Goal: Information Seeking & Learning: Check status

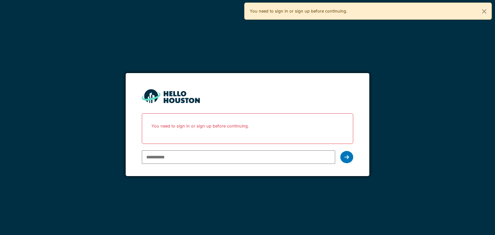
type input "**********"
click at [345, 153] on div at bounding box center [346, 157] width 13 height 12
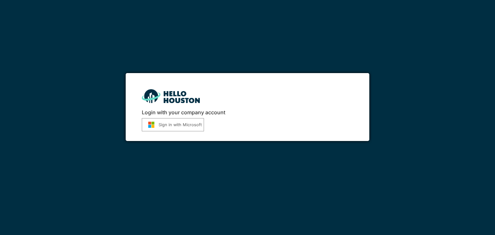
click at [181, 125] on button "Sign in with Microsoft" at bounding box center [173, 124] width 62 height 13
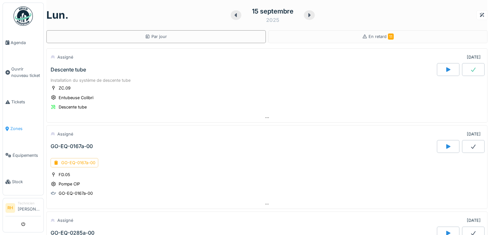
click at [19, 126] on span "Zones" at bounding box center [25, 129] width 31 height 6
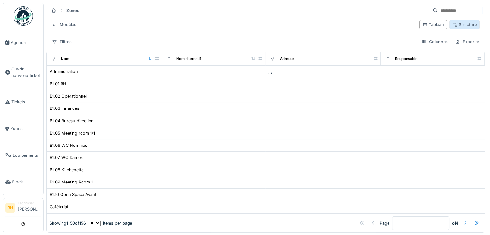
click at [453, 25] on div "Structure" at bounding box center [465, 25] width 24 height 6
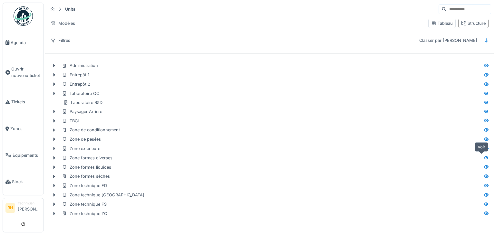
click at [484, 158] on icon at bounding box center [486, 158] width 5 height 4
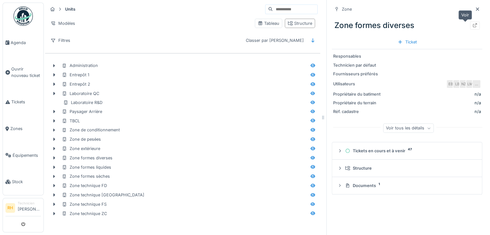
click at [473, 26] on icon at bounding box center [475, 25] width 5 height 4
click at [310, 131] on icon at bounding box center [312, 130] width 5 height 4
click at [473, 24] on icon at bounding box center [475, 25] width 5 height 4
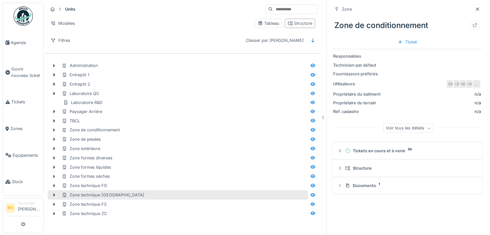
scroll to position [5, 0]
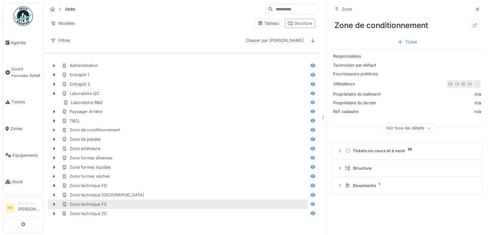
drag, startPoint x: 354, startPoint y: 223, endPoint x: 290, endPoint y: 195, distance: 69.7
click at [354, 223] on div "Zone Zone de conditionnement Ticket Responsables Technicien par défaut Fourniss…" at bounding box center [407, 117] width 161 height 235
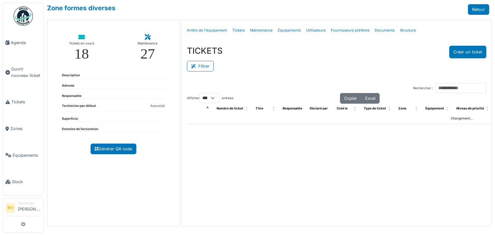
select select "***"
drag, startPoint x: 0, startPoint y: 0, endPoint x: 208, endPoint y: 67, distance: 218.2
click at [207, 67] on button "Filtrer" at bounding box center [200, 66] width 27 height 11
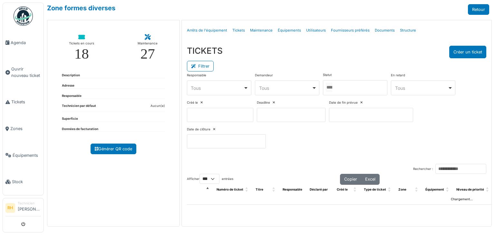
drag, startPoint x: 361, startPoint y: 98, endPoint x: 360, endPoint y: 94, distance: 3.4
click at [361, 97] on div "Responsable **** Tous Remove item Tous Axel Koskas Julien André Nicolas Declerc…" at bounding box center [336, 113] width 299 height 81
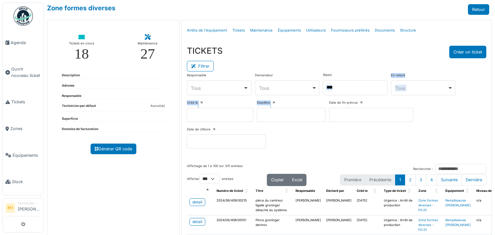
click at [360, 94] on div at bounding box center [355, 87] width 64 height 15
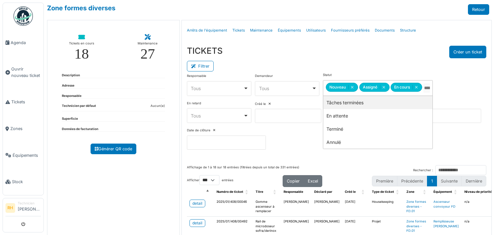
click at [350, 67] on div "Filtrer" at bounding box center [336, 65] width 299 height 15
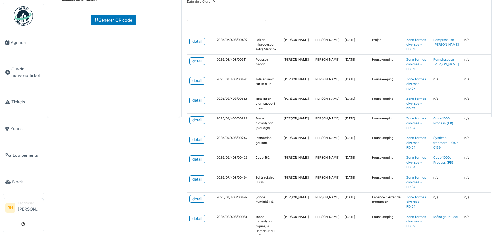
scroll to position [64, 0]
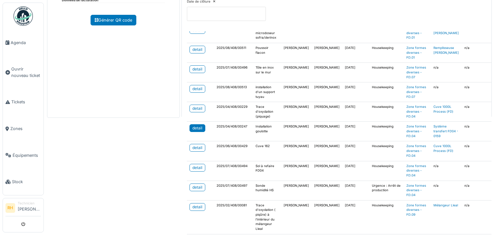
click at [197, 128] on div "detail" at bounding box center [197, 128] width 10 height 6
click at [192, 186] on div "detail" at bounding box center [197, 188] width 10 height 6
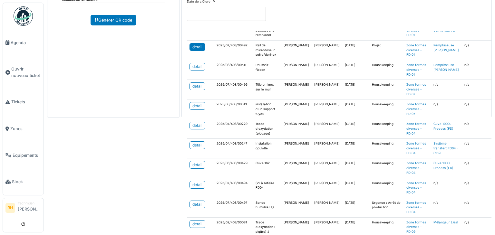
scroll to position [32, 0]
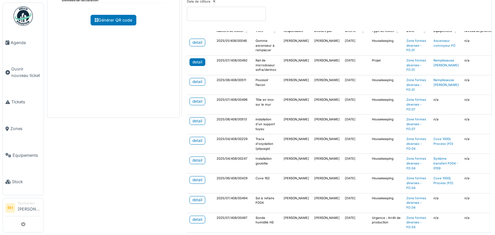
click at [200, 59] on div "detail" at bounding box center [197, 62] width 10 height 6
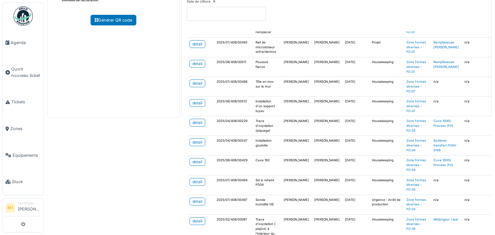
scroll to position [64, 0]
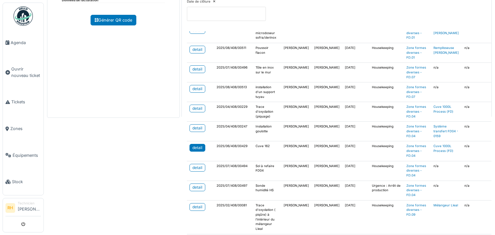
click at [192, 146] on div "detail" at bounding box center [197, 148] width 10 height 6
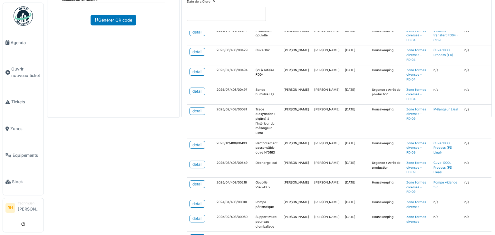
scroll to position [161, 0]
click at [200, 110] on div "detail" at bounding box center [197, 111] width 10 height 6
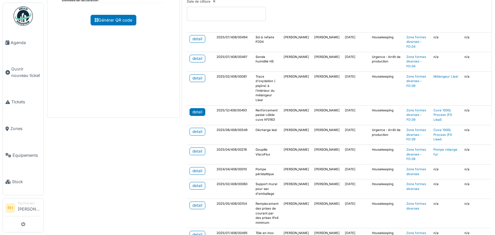
click at [200, 110] on div "detail" at bounding box center [197, 112] width 10 height 6
click at [197, 168] on div "detail" at bounding box center [197, 171] width 10 height 6
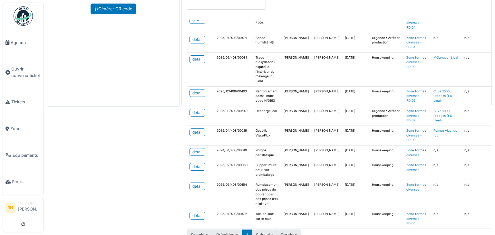
scroll to position [151, 0]
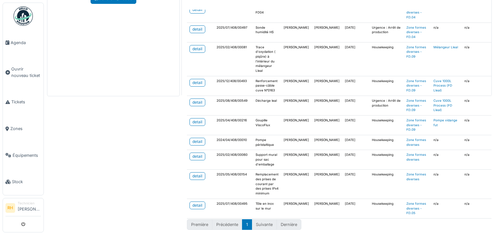
click at [128, 175] on div "Zone formes diverses Retour Tickets en cours 18 Maintenance 27 Description Adre…" at bounding box center [269, 117] width 451 height 235
click at [77, 132] on div "Zone formes diverses Retour Tickets en cours 18 Maintenance 27 Description Adre…" at bounding box center [269, 117] width 451 height 235
click at [67, 142] on div "Zone formes diverses Retour Tickets en cours 18 Maintenance 27 Description Adre…" at bounding box center [269, 117] width 451 height 235
click at [70, 145] on div "Zone formes diverses Retour Tickets en cours 18 Maintenance 27 Description Adre…" at bounding box center [269, 117] width 451 height 235
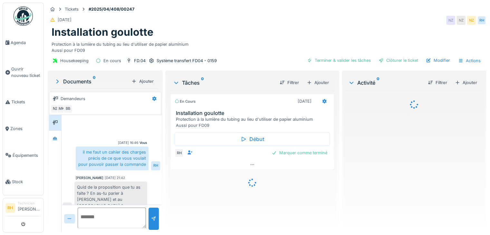
scroll to position [208, 0]
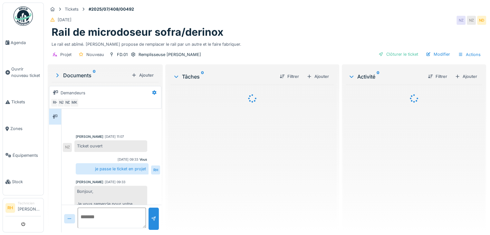
scroll to position [187, 0]
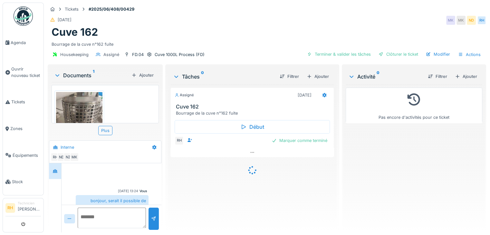
scroll to position [144, 0]
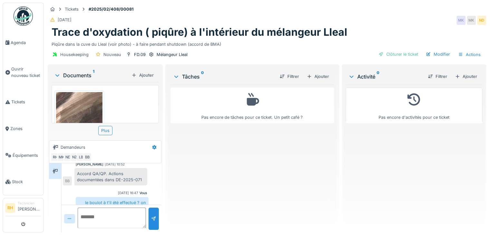
scroll to position [5, 0]
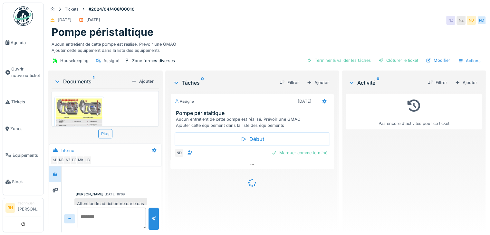
scroll to position [305, 0]
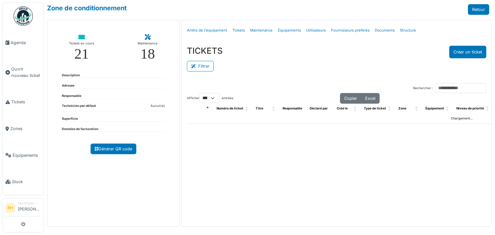
select select "***"
click at [207, 62] on button "Filtrer" at bounding box center [200, 66] width 27 height 11
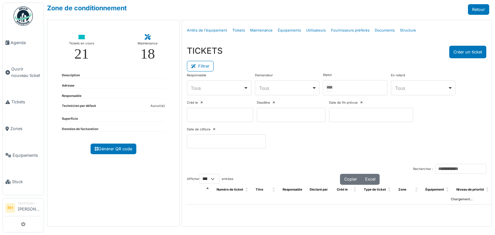
click at [358, 83] on div at bounding box center [355, 87] width 64 height 15
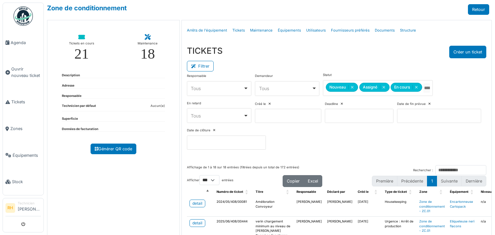
click at [350, 51] on div "TICKETS Créer un ticket" at bounding box center [336, 52] width 299 height 13
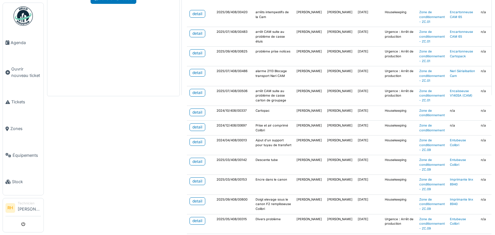
scroll to position [226, 0]
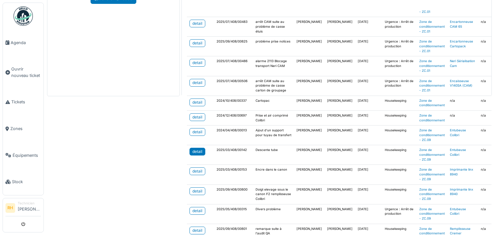
click at [195, 149] on div "detail" at bounding box center [197, 152] width 10 height 6
click at [200, 189] on div "detail" at bounding box center [197, 192] width 10 height 6
click at [200, 169] on div "detail" at bounding box center [197, 172] width 10 height 6
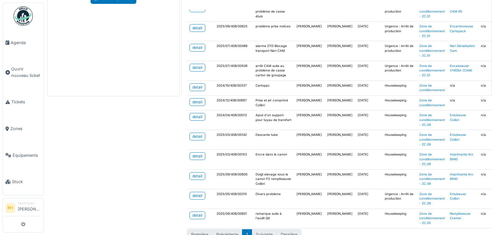
scroll to position [249, 0]
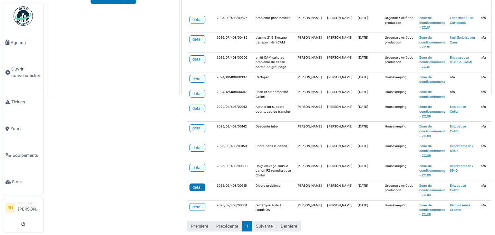
click at [194, 185] on div "detail" at bounding box center [197, 188] width 10 height 6
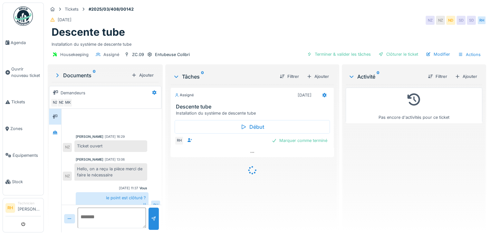
scroll to position [112, 0]
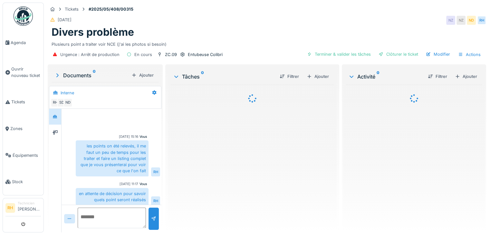
scroll to position [3, 0]
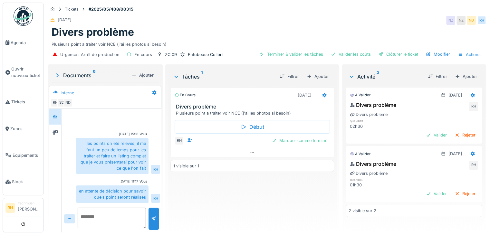
click at [226, 189] on div "En cours [DATE] Divers problème Plusieurs point a traiter voir NCE (j'ai les ph…" at bounding box center [253, 156] width 164 height 143
click at [225, 189] on div "En cours [DATE] Divers problème Plusieurs point a traiter voir NCE (j'ai les ph…" at bounding box center [253, 156] width 164 height 143
drag, startPoint x: 246, startPoint y: 212, endPoint x: 246, endPoint y: 209, distance: 3.6
click at [246, 211] on div "En cours [DATE] Divers problème Plusieurs point a traiter voir NCE (j'ai les ph…" at bounding box center [253, 156] width 164 height 143
